Goal: Register for event/course

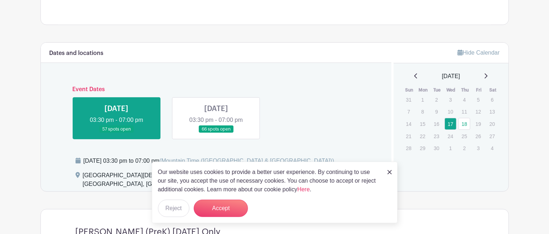
scroll to position [256, 0]
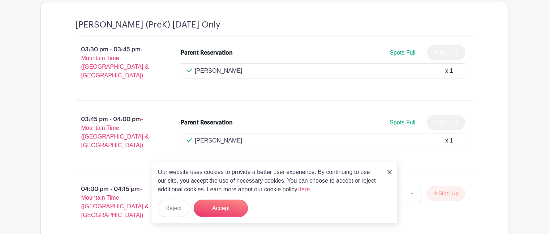
scroll to position [463, 0]
click at [390, 171] on img at bounding box center [390, 172] width 4 height 4
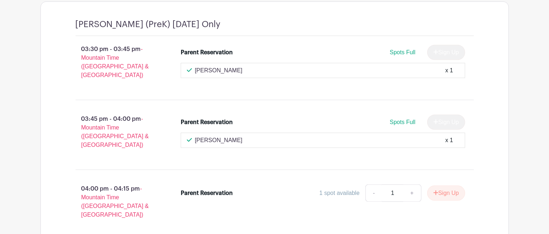
drag, startPoint x: 232, startPoint y: 123, endPoint x: 265, endPoint y: 199, distance: 82.8
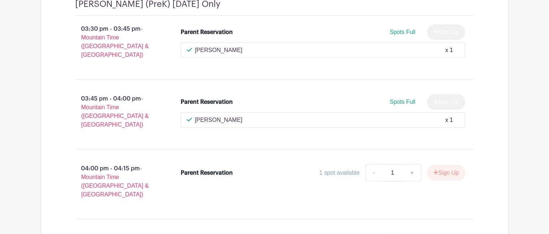
scroll to position [485, 0]
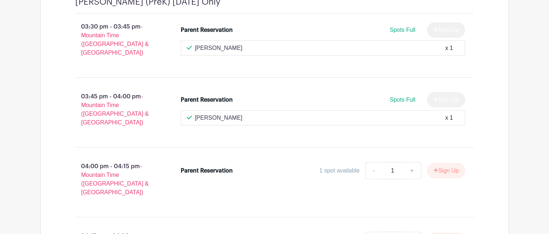
click at [283, 162] on div "1 spot available - 1 + Sign Up" at bounding box center [358, 170] width 213 height 17
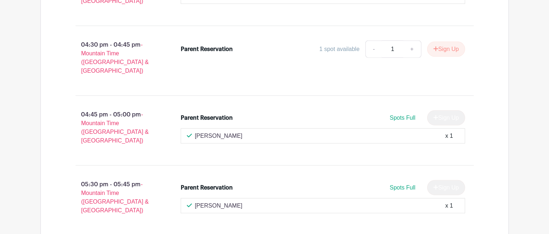
scroll to position [3414, 0]
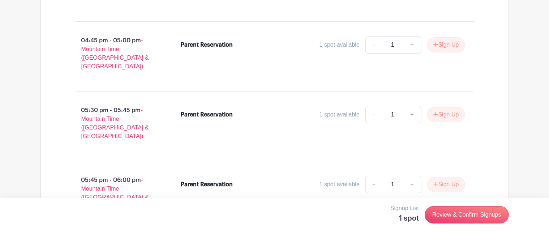
scroll to position [2600, 0]
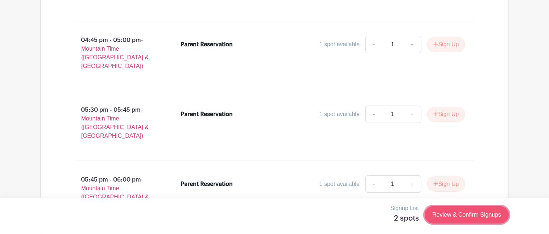
click at [474, 216] on link "Review & Confirm Signups" at bounding box center [467, 214] width 84 height 17
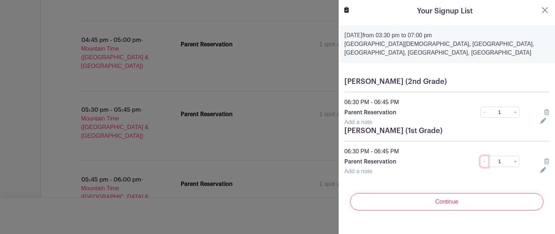
click at [480, 156] on link "-" at bounding box center [484, 161] width 8 height 11
click at [541, 10] on button "Close" at bounding box center [545, 10] width 9 height 9
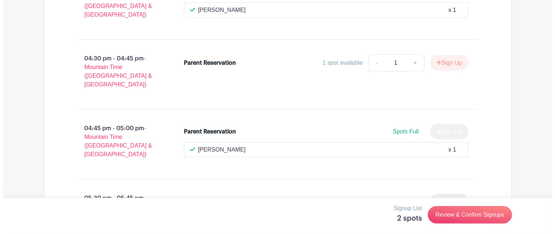
scroll to position [3423, 0]
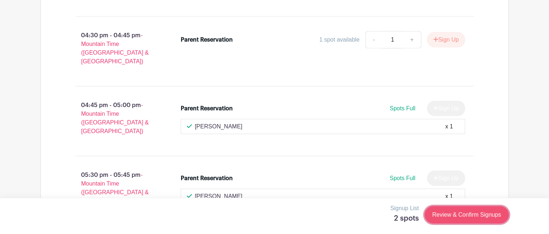
click at [451, 213] on link "Review & Confirm Signups" at bounding box center [467, 214] width 84 height 17
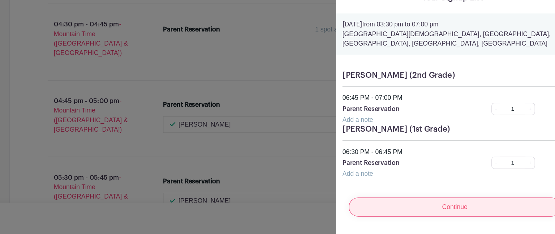
click at [448, 195] on input "Continue" at bounding box center [446, 201] width 193 height 17
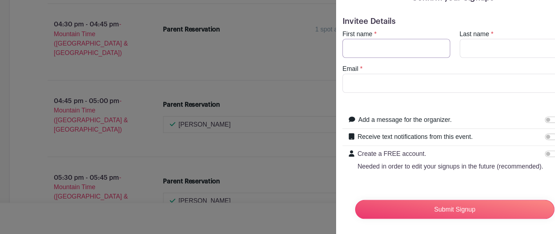
click at [355, 53] on input "First name" at bounding box center [394, 56] width 98 height 17
type input "[PERSON_NAME]"
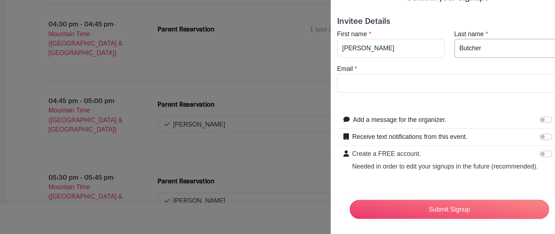
type input "Butcher"
type input "[PERSON_NAME][EMAIL_ADDRESS][PERSON_NAME][DOMAIN_NAME]"
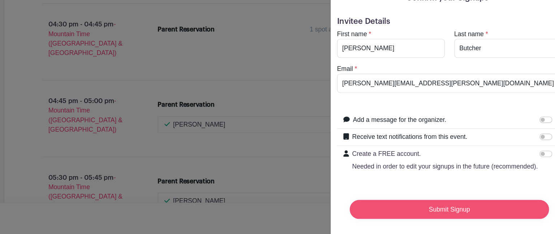
click at [441, 213] on input "Submit Signup" at bounding box center [447, 203] width 182 height 17
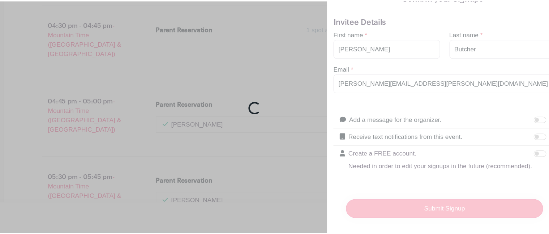
scroll to position [3424, 0]
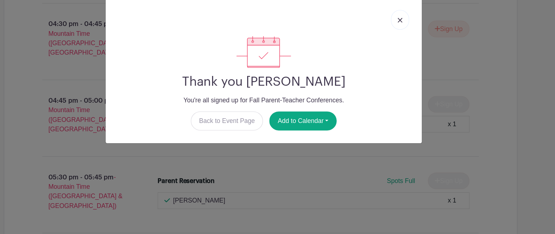
click at [402, 31] on img at bounding box center [402, 31] width 4 height 4
